Goal: Information Seeking & Learning: Learn about a topic

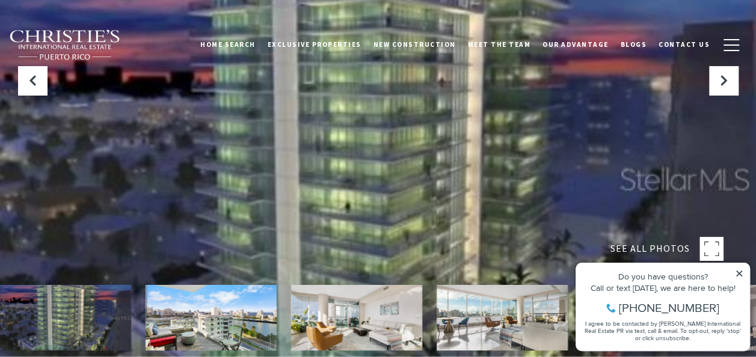
click at [737, 275] on icon at bounding box center [739, 274] width 6 height 6
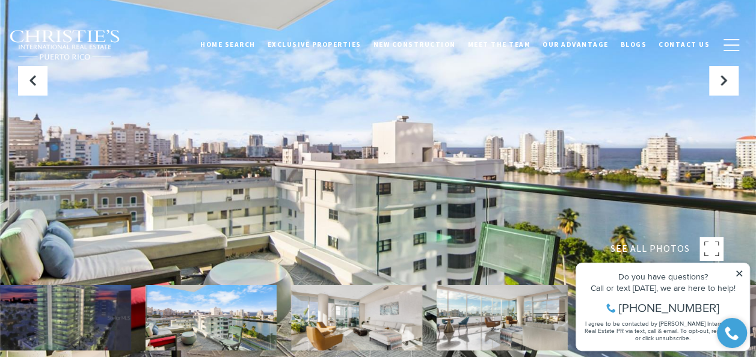
click at [737, 274] on icon at bounding box center [739, 273] width 8 height 8
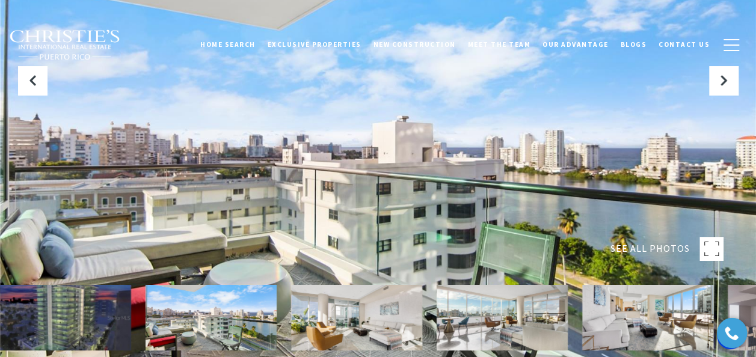
click at [709, 255] on rect at bounding box center [711, 249] width 24 height 24
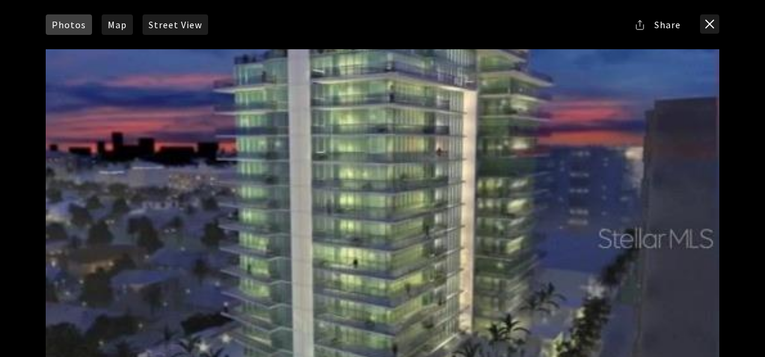
click at [364, 315] on div at bounding box center [382, 237] width 673 height 377
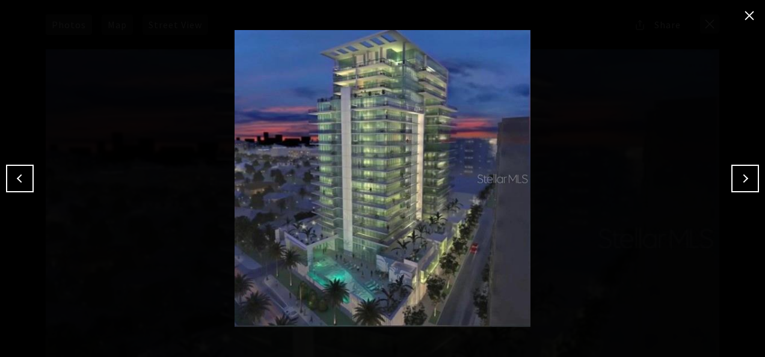
click at [740, 177] on button "Next" at bounding box center [745, 179] width 28 height 28
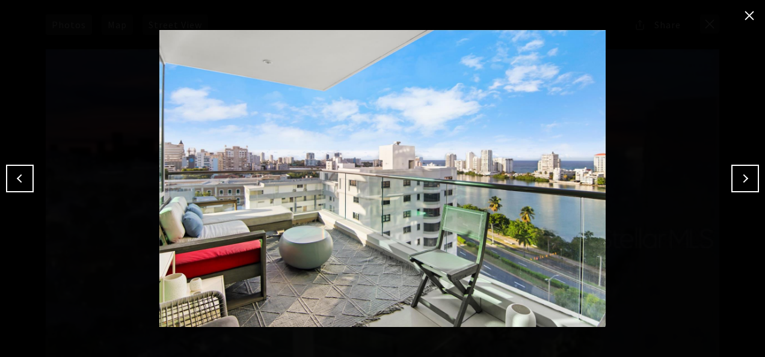
click at [382, 260] on img at bounding box center [382, 178] width 705 height 297
click at [742, 184] on button "Next" at bounding box center [745, 179] width 28 height 28
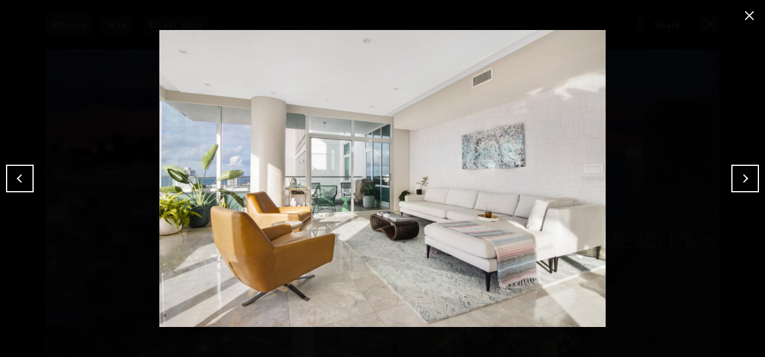
click at [742, 184] on button "Next" at bounding box center [745, 179] width 28 height 28
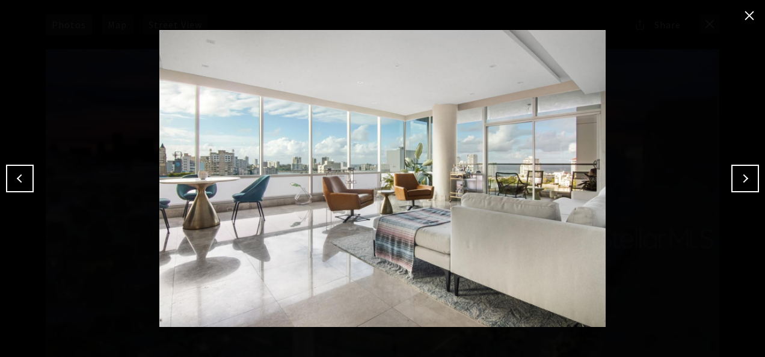
click at [742, 184] on button "Next" at bounding box center [745, 179] width 28 height 28
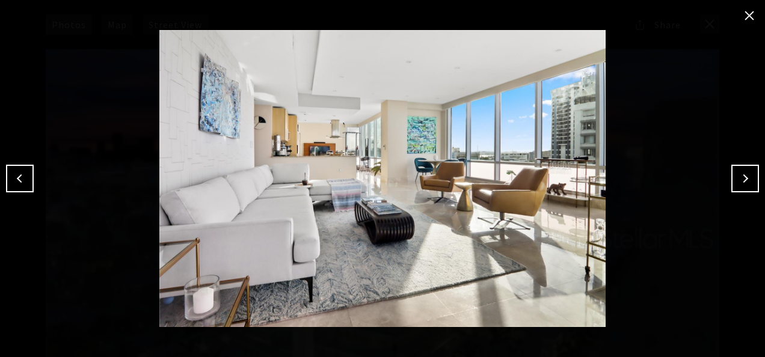
click at [742, 184] on button "Next" at bounding box center [745, 179] width 28 height 28
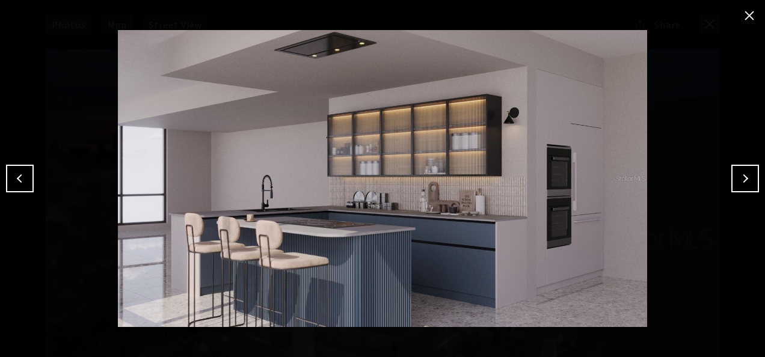
click at [742, 184] on button "Next" at bounding box center [745, 179] width 28 height 28
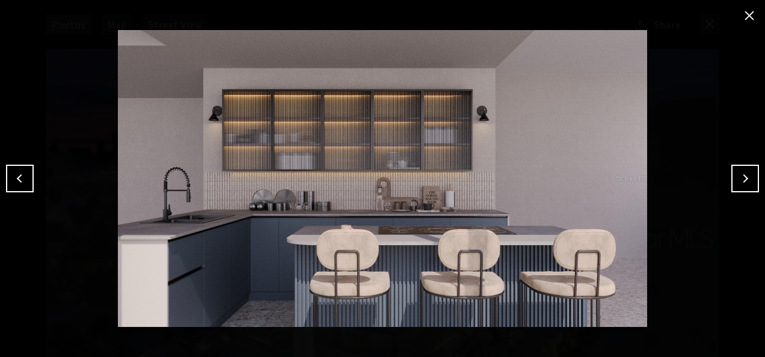
click at [742, 184] on button "Next" at bounding box center [745, 179] width 28 height 28
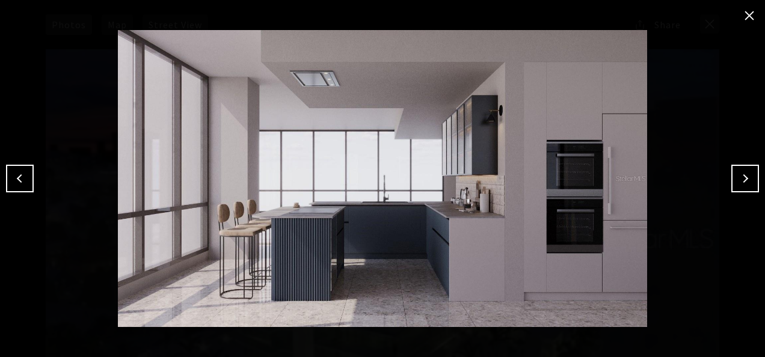
click at [742, 184] on button "Next" at bounding box center [745, 179] width 28 height 28
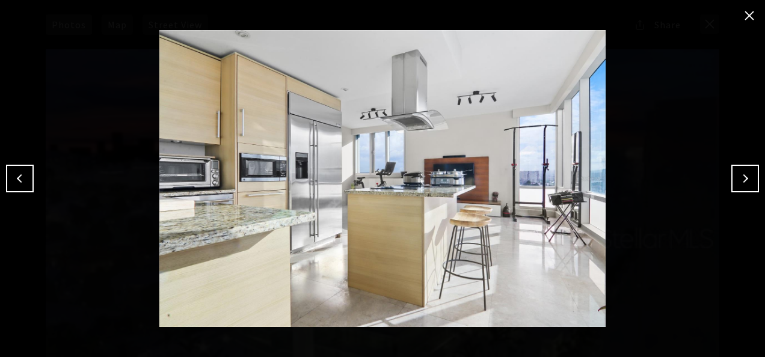
click at [742, 184] on button "Next" at bounding box center [745, 179] width 28 height 28
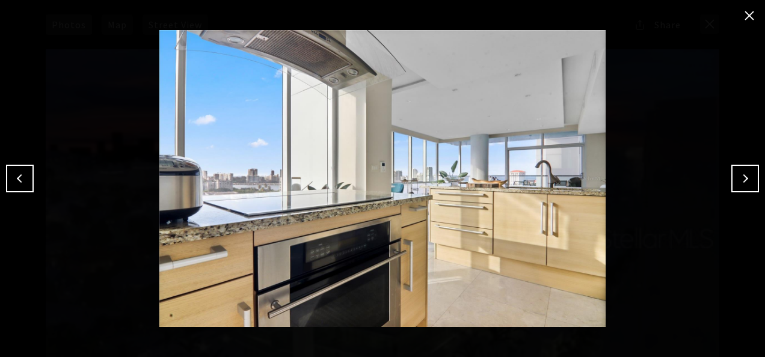
click at [742, 184] on button "Next" at bounding box center [745, 179] width 28 height 28
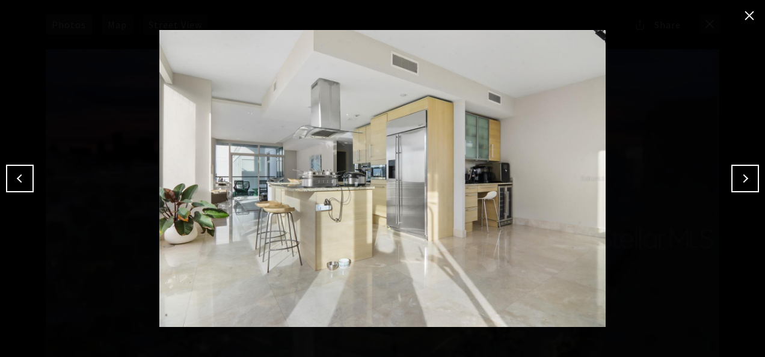
click at [742, 184] on button "Next" at bounding box center [745, 179] width 28 height 28
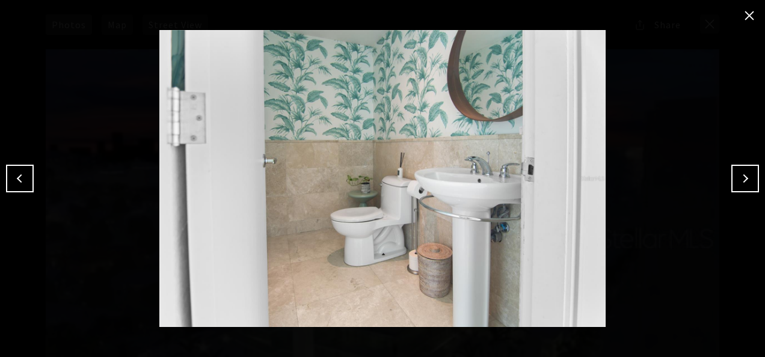
click at [742, 184] on button "Next" at bounding box center [745, 179] width 28 height 28
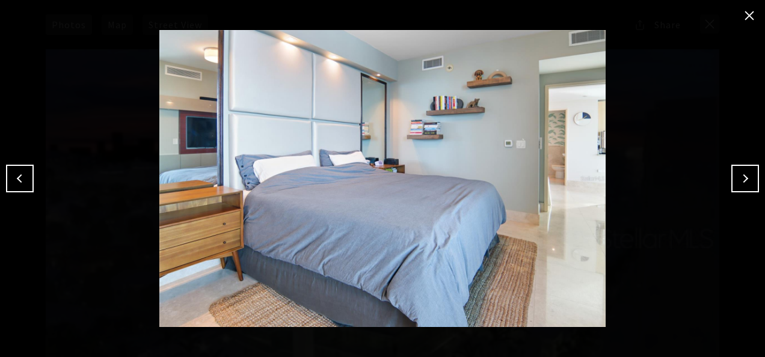
click at [749, 17] on button "close modal" at bounding box center [749, 15] width 19 height 19
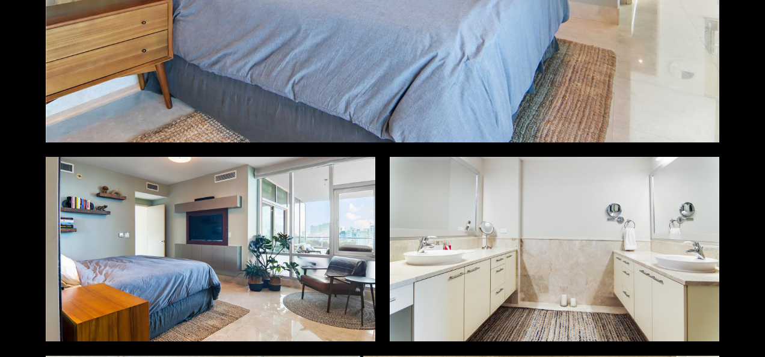
scroll to position [2706, 0]
